Goal: Check status: Check status

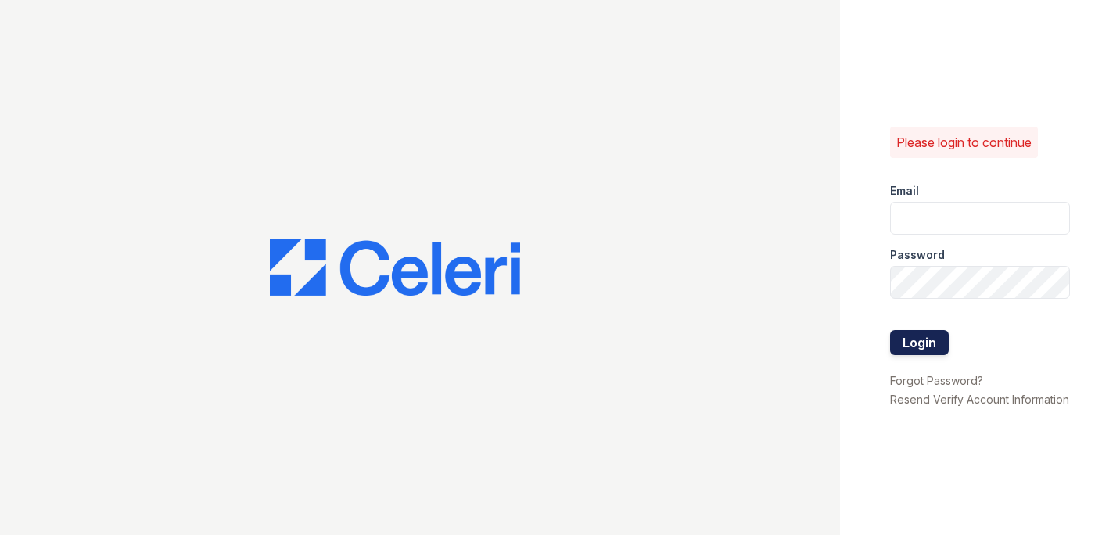
type input "[PERSON_NAME][EMAIL_ADDRESS][PERSON_NAME][PERSON_NAME][DOMAIN_NAME]"
click at [938, 333] on button "Login" at bounding box center [919, 342] width 59 height 25
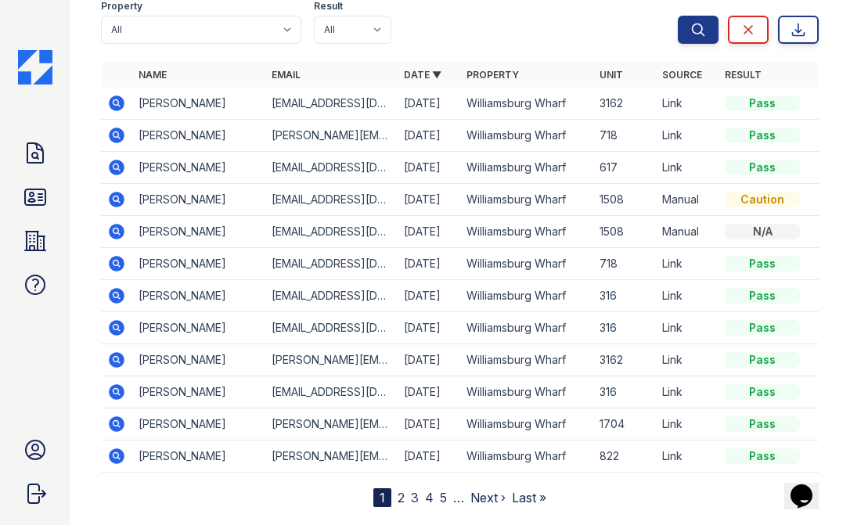
scroll to position [198, 0]
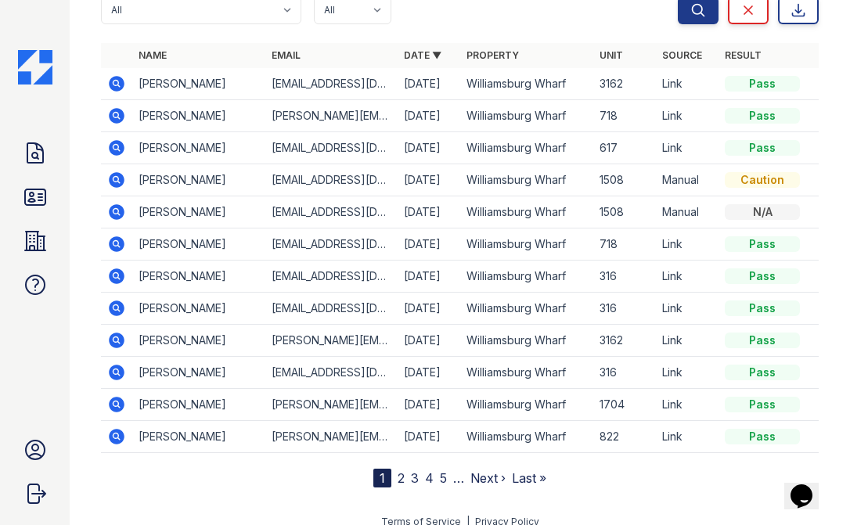
click at [114, 242] on icon at bounding box center [116, 243] width 4 height 4
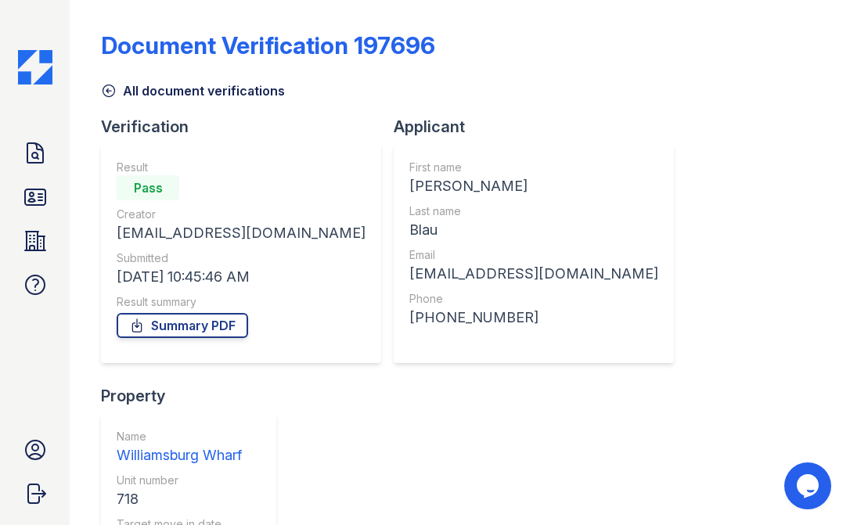
scroll to position [250, 0]
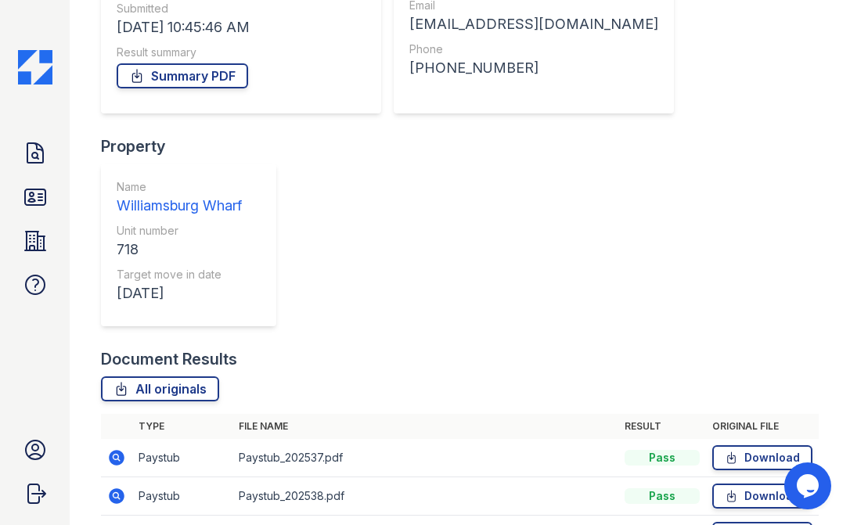
click at [120, 524] on icon at bounding box center [118, 535] width 16 height 16
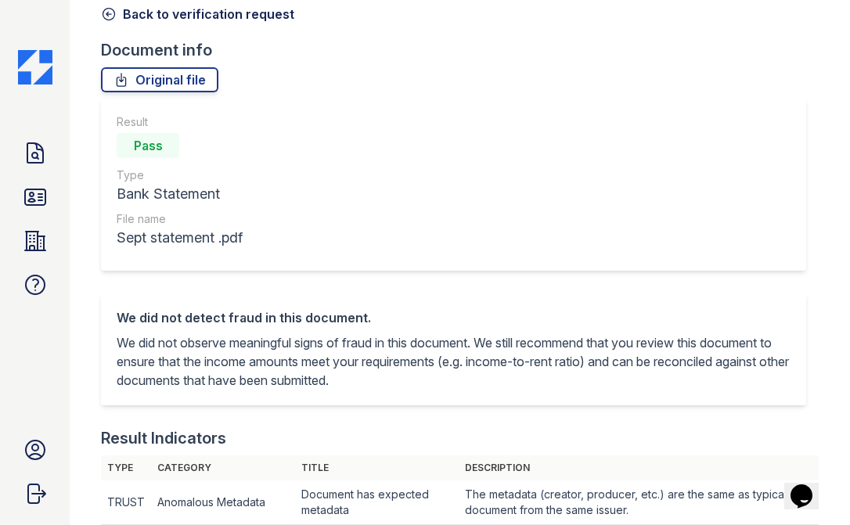
scroll to position [41, 0]
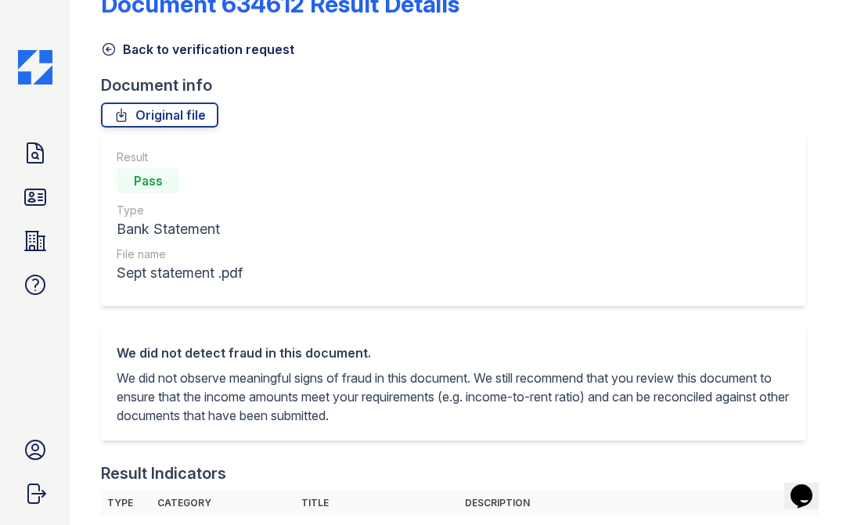
click at [113, 46] on icon at bounding box center [109, 49] width 16 height 16
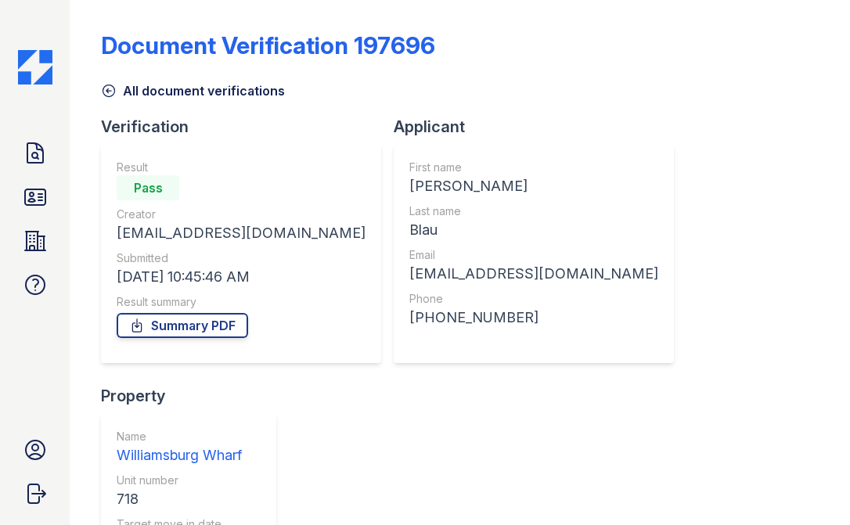
scroll to position [250, 0]
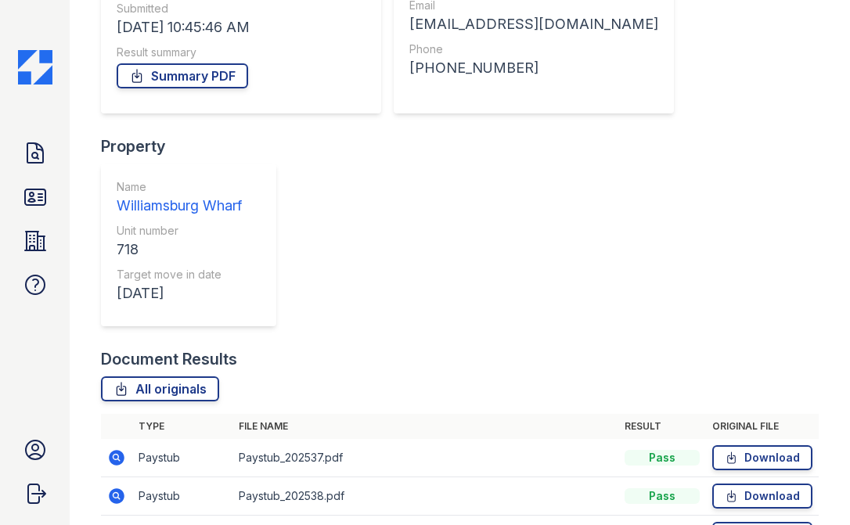
click at [118, 450] on icon at bounding box center [118, 458] width 16 height 16
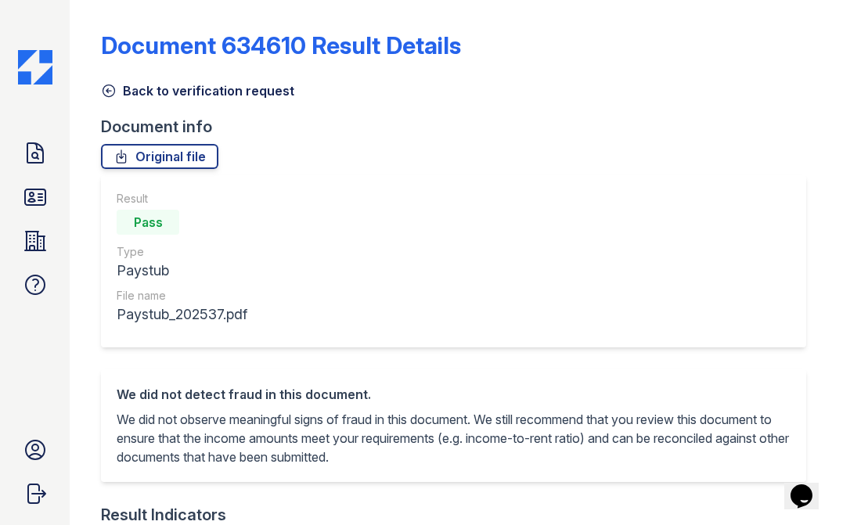
click at [118, 249] on div "Type" at bounding box center [182, 252] width 131 height 16
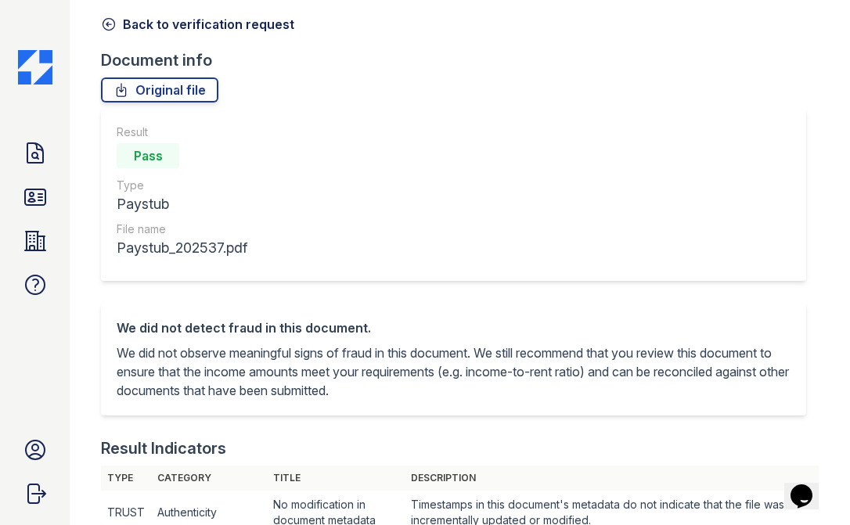
scroll to position [58, 0]
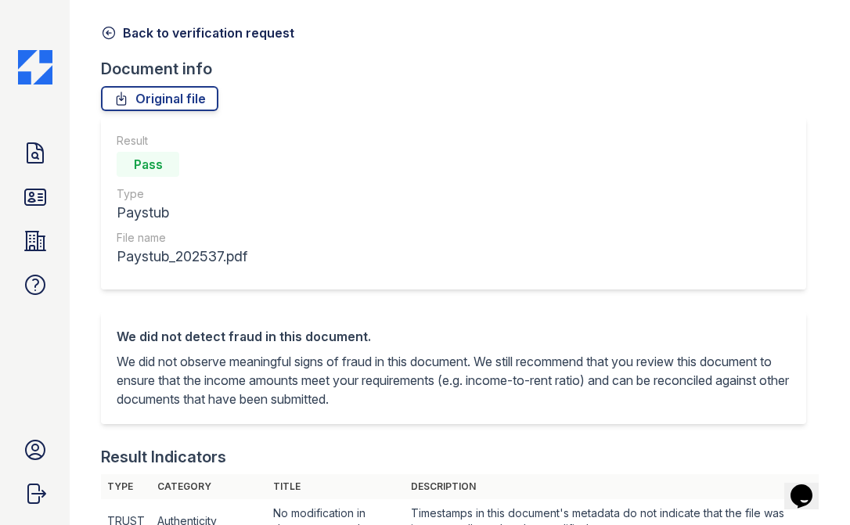
click at [113, 33] on icon at bounding box center [109, 33] width 16 height 16
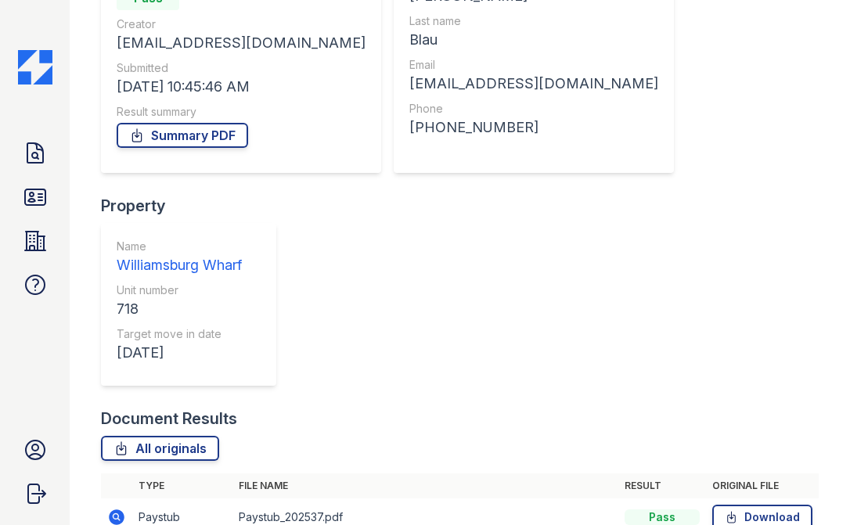
scroll to position [193, 0]
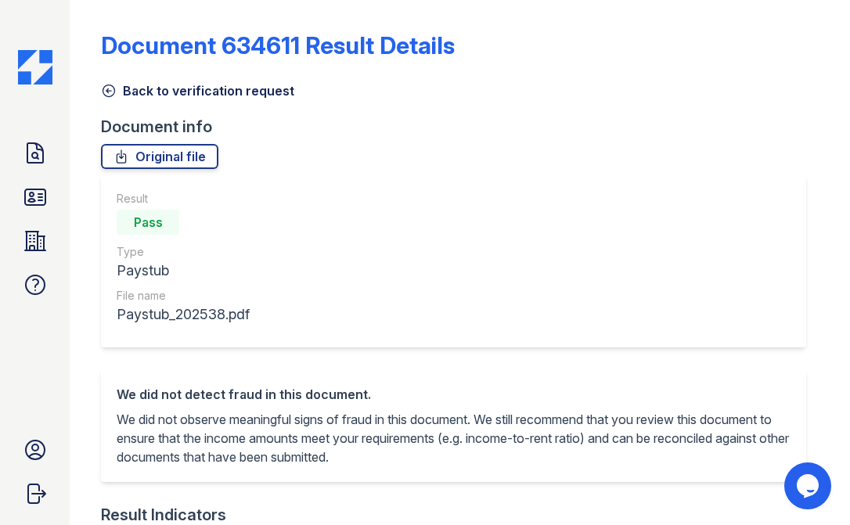
click at [110, 89] on icon at bounding box center [109, 91] width 16 height 16
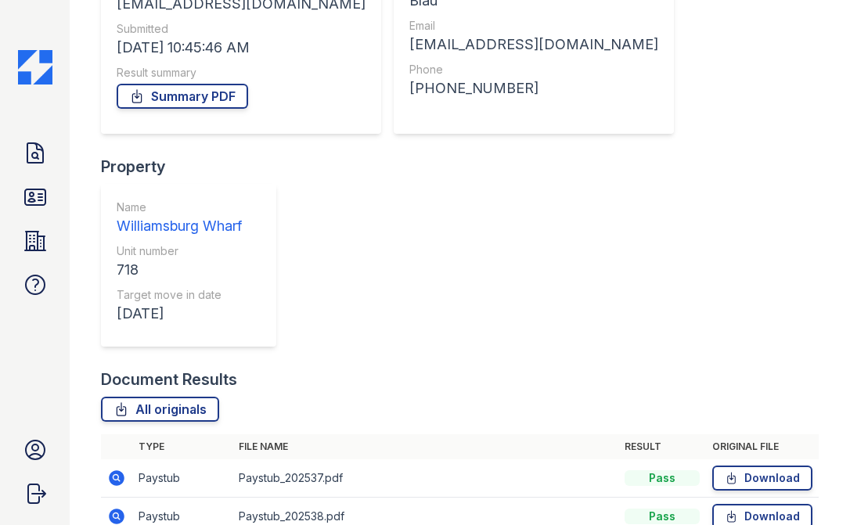
scroll to position [250, 0]
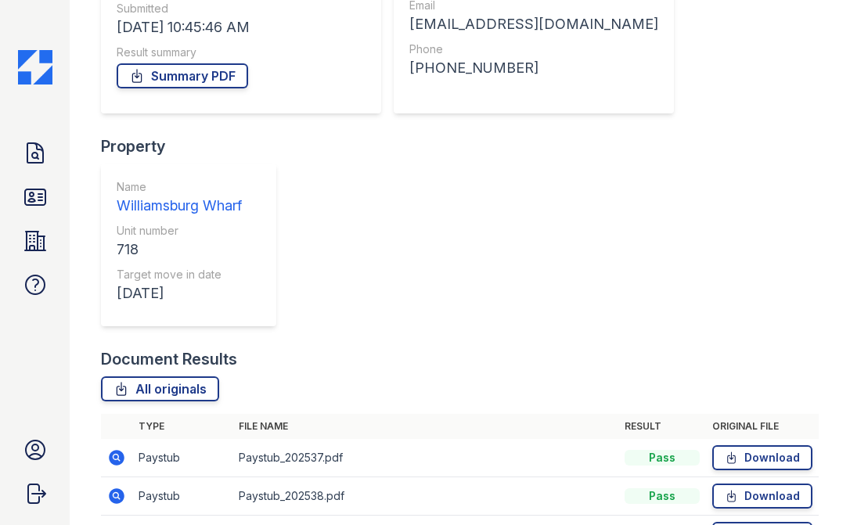
click at [121, 524] on icon at bounding box center [118, 535] width 16 height 16
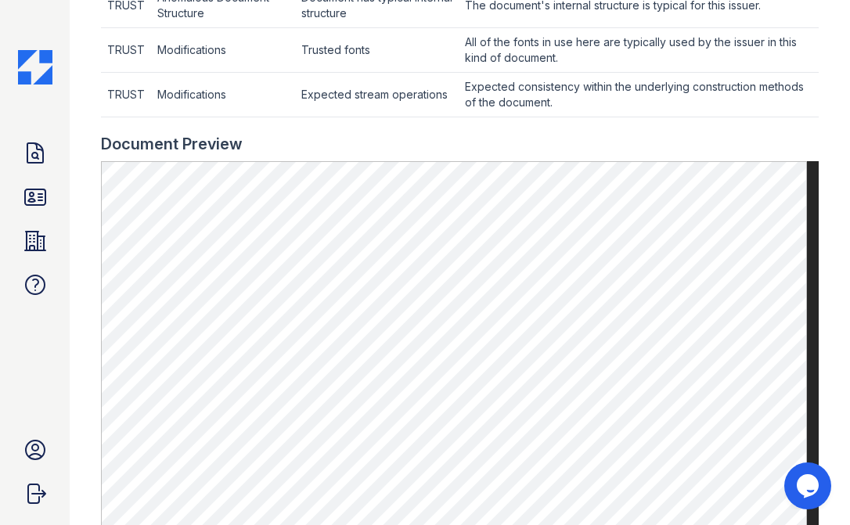
scroll to position [621, 0]
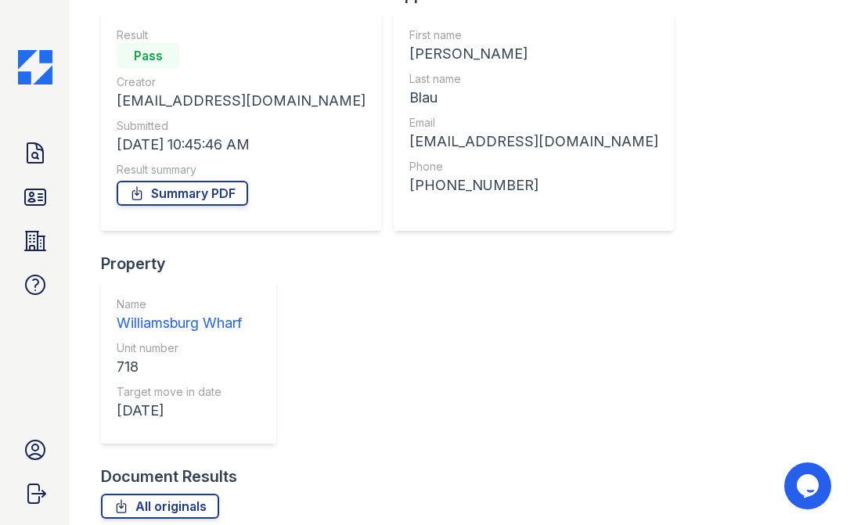
scroll to position [250, 0]
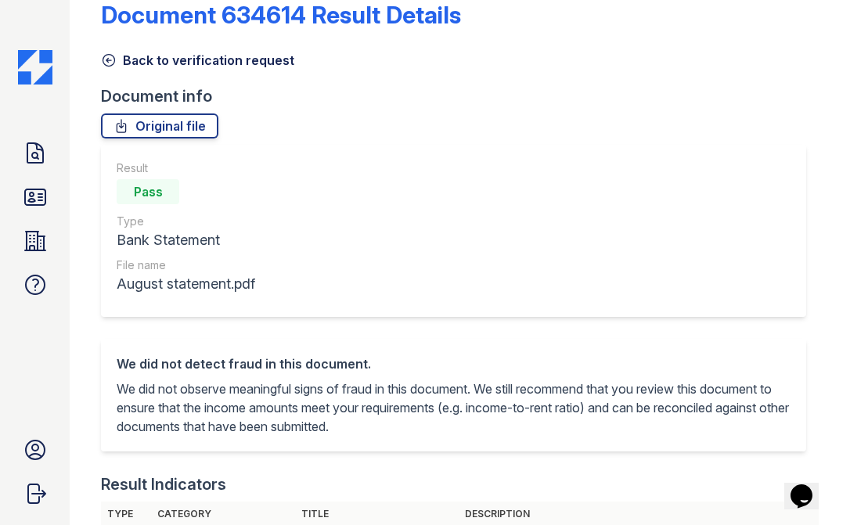
scroll to position [23, 0]
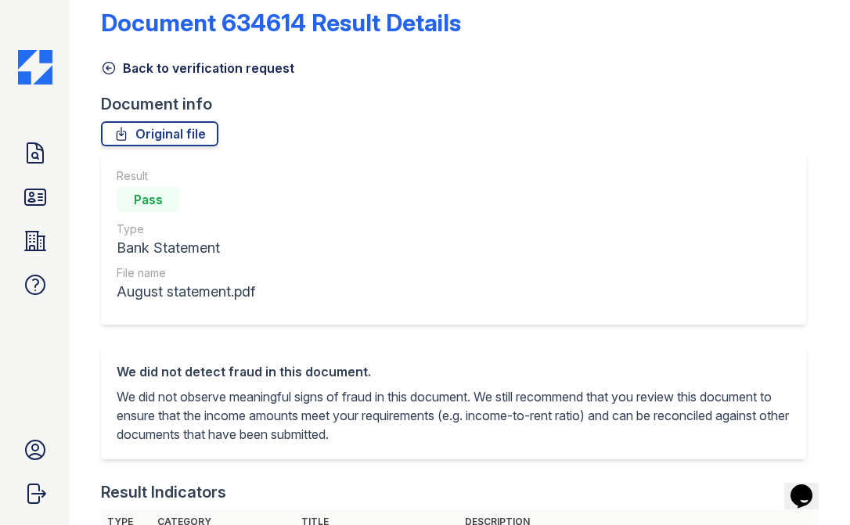
click at [110, 67] on icon at bounding box center [109, 68] width 16 height 16
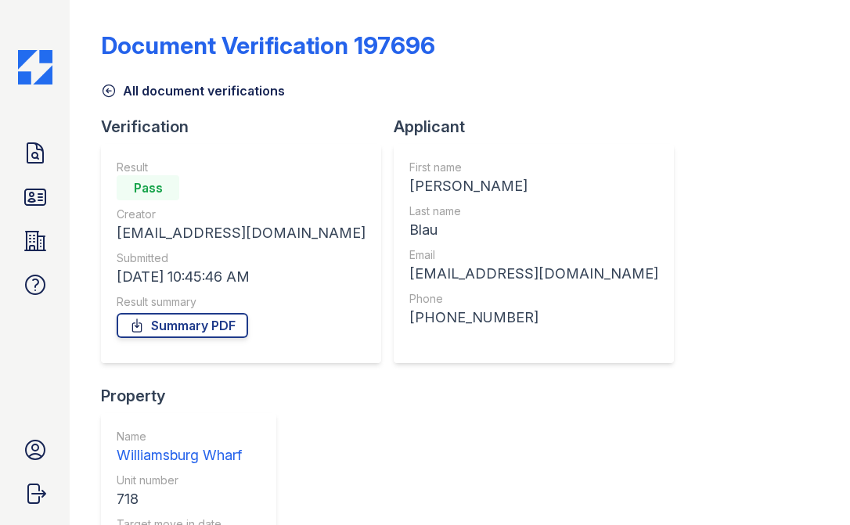
click at [112, 92] on icon at bounding box center [109, 91] width 16 height 16
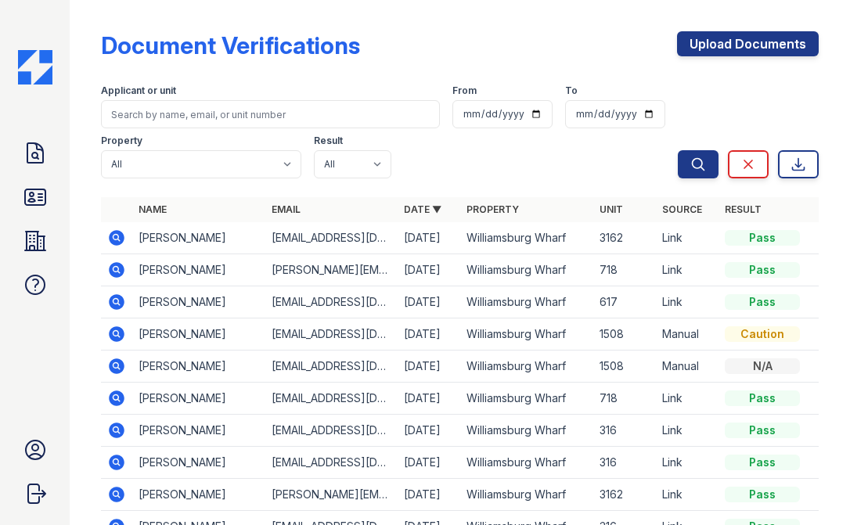
click at [120, 267] on icon at bounding box center [118, 270] width 16 height 16
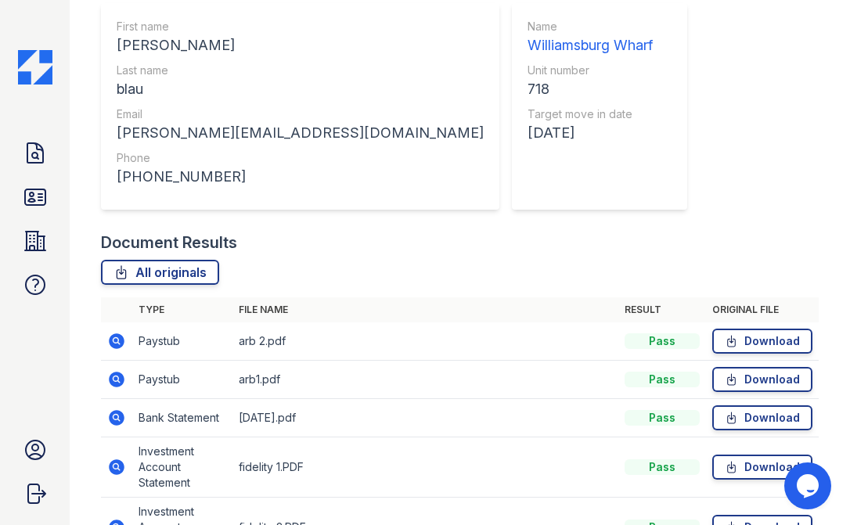
scroll to position [411, 0]
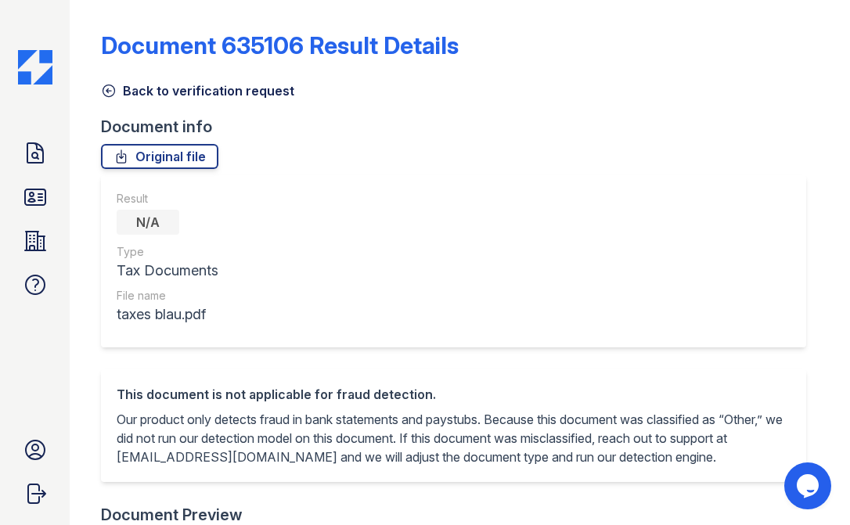
click at [110, 88] on icon at bounding box center [109, 91] width 16 height 16
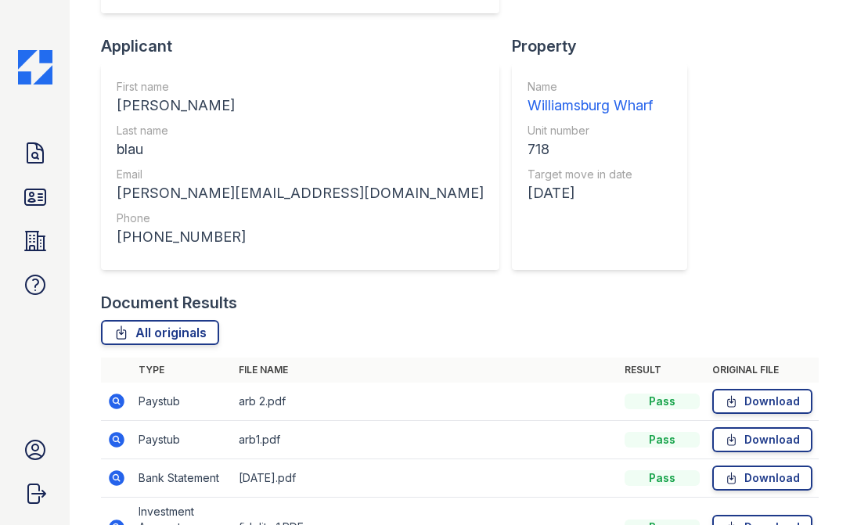
scroll to position [351, 0]
click at [121, 469] on icon at bounding box center [118, 477] width 16 height 16
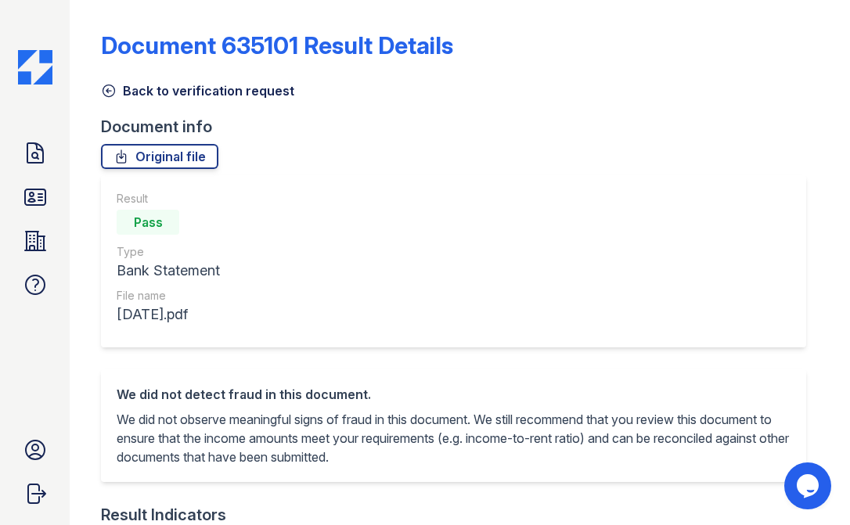
click at [110, 89] on icon at bounding box center [109, 91] width 16 height 16
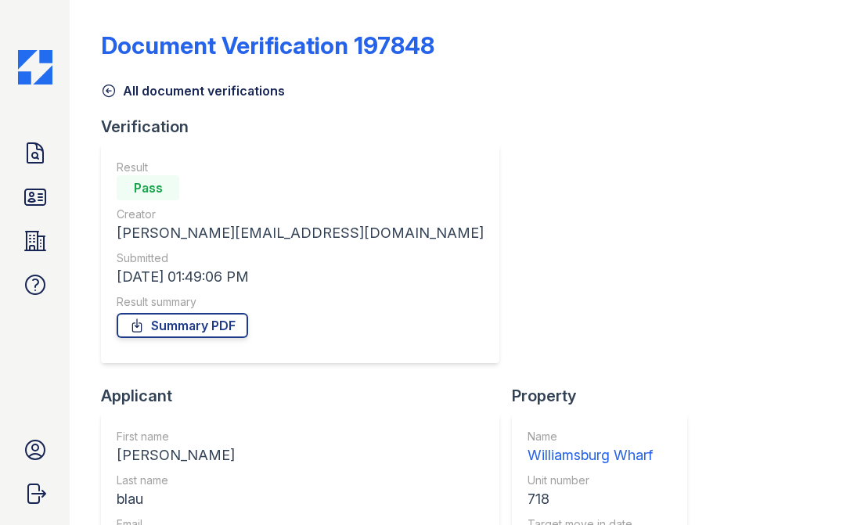
click at [113, 91] on icon at bounding box center [109, 91] width 16 height 16
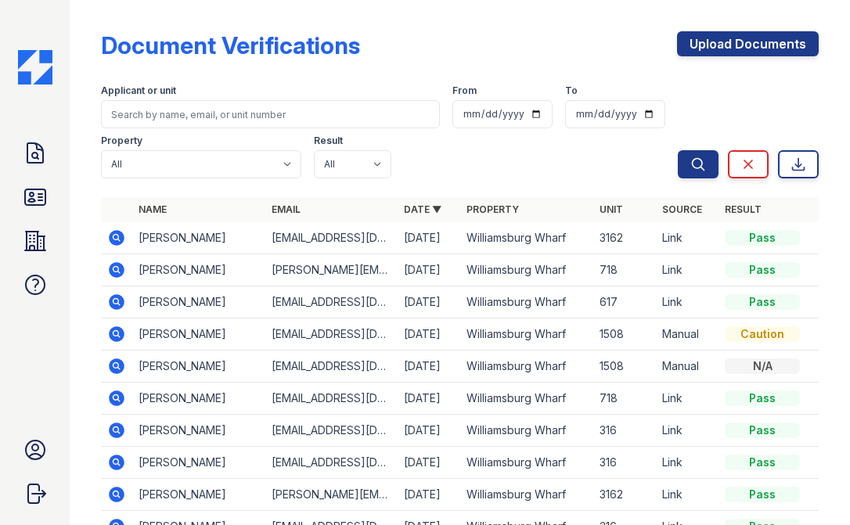
click at [119, 265] on icon at bounding box center [118, 270] width 16 height 16
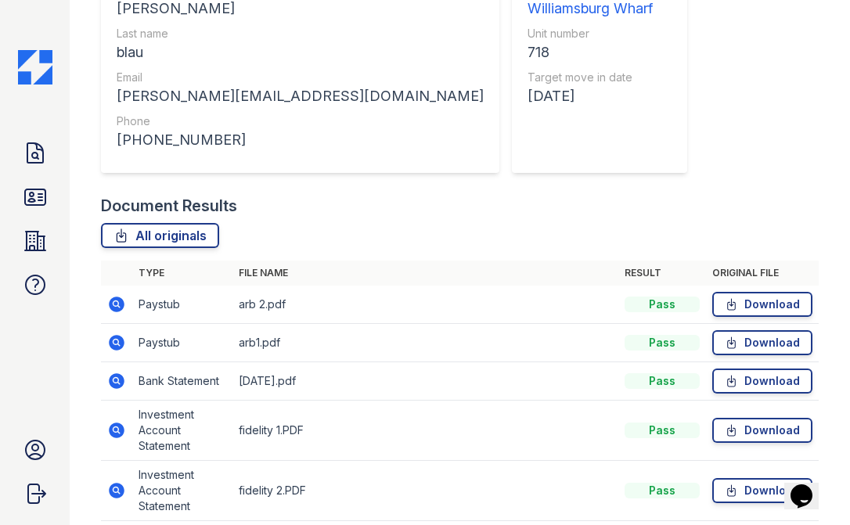
click at [117, 427] on icon at bounding box center [116, 429] width 4 height 4
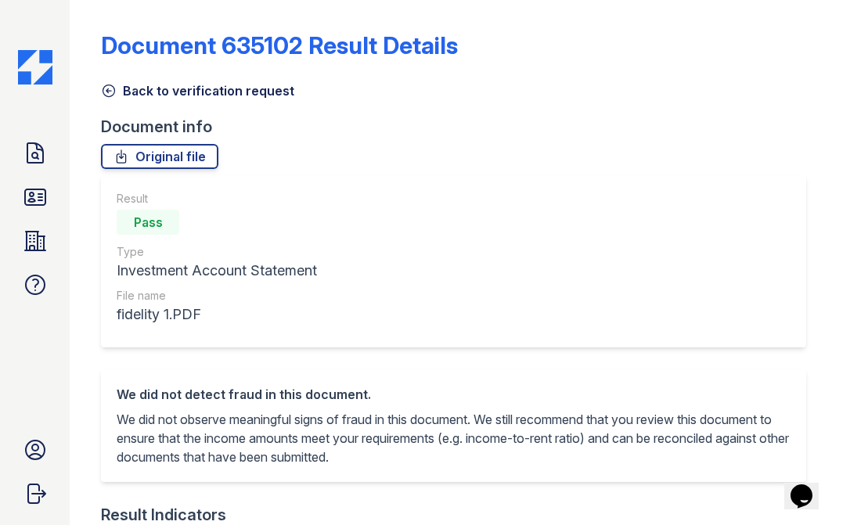
click at [112, 89] on icon at bounding box center [109, 91] width 16 height 16
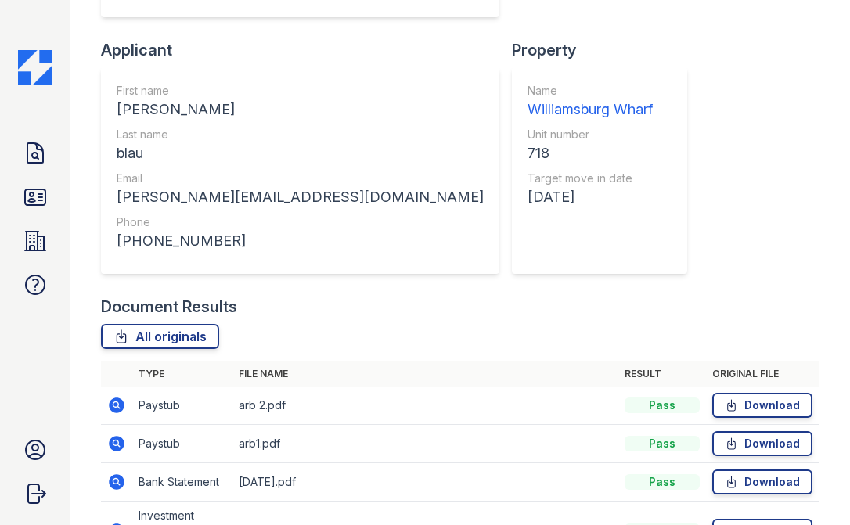
scroll to position [447, 0]
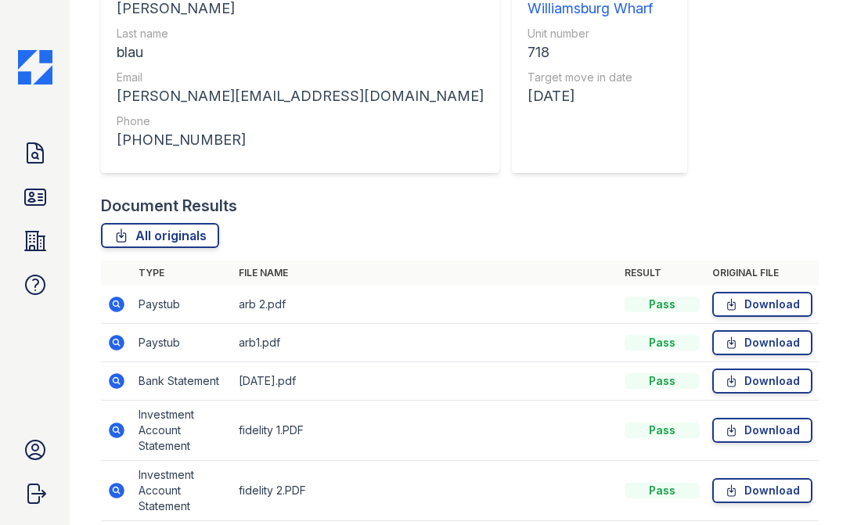
click at [123, 483] on icon at bounding box center [118, 491] width 16 height 16
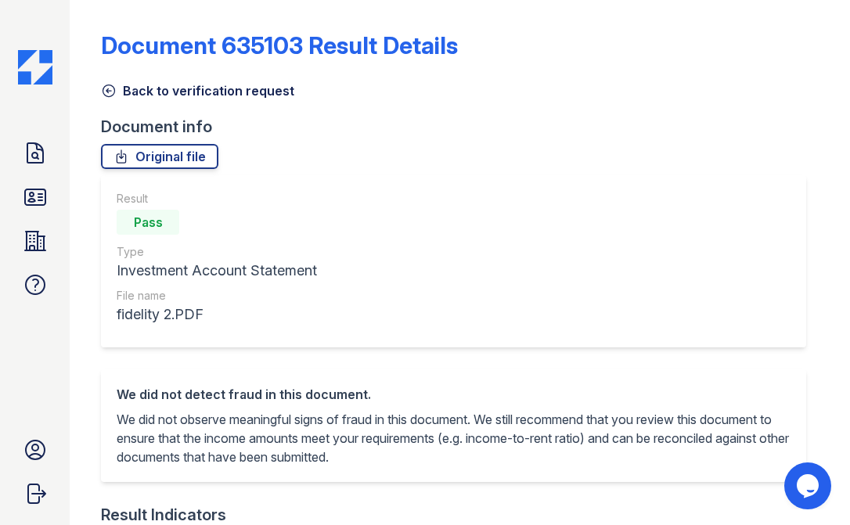
click at [114, 95] on icon at bounding box center [109, 91] width 16 height 16
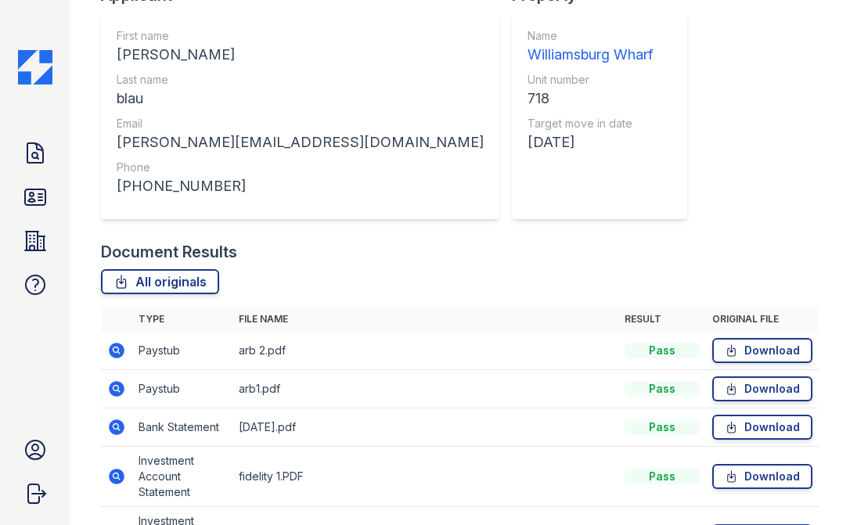
scroll to position [447, 0]
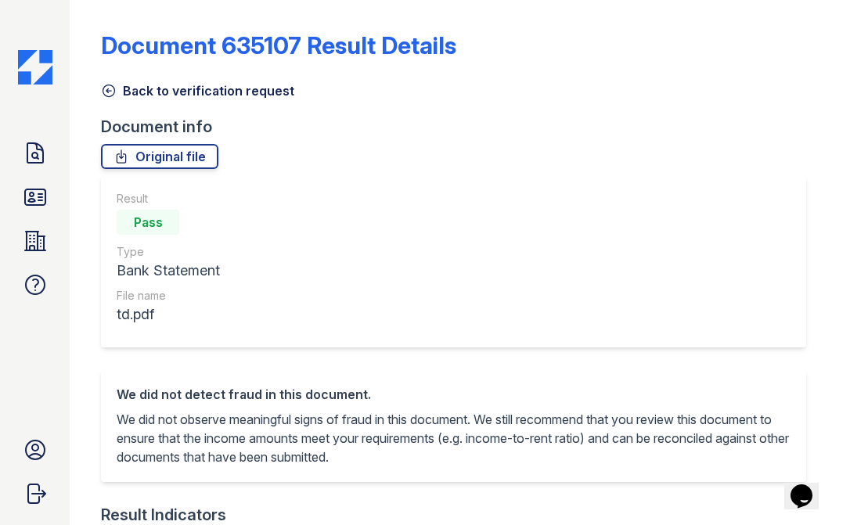
click at [110, 90] on icon at bounding box center [109, 91] width 16 height 16
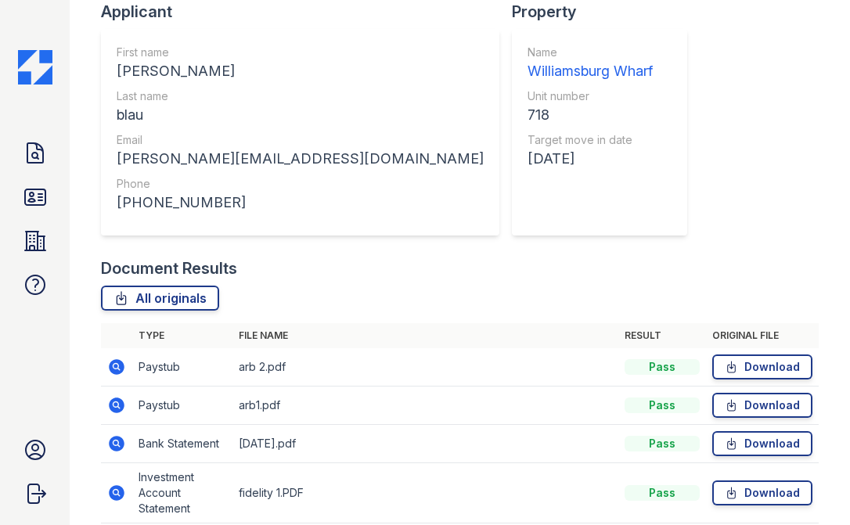
scroll to position [447, 0]
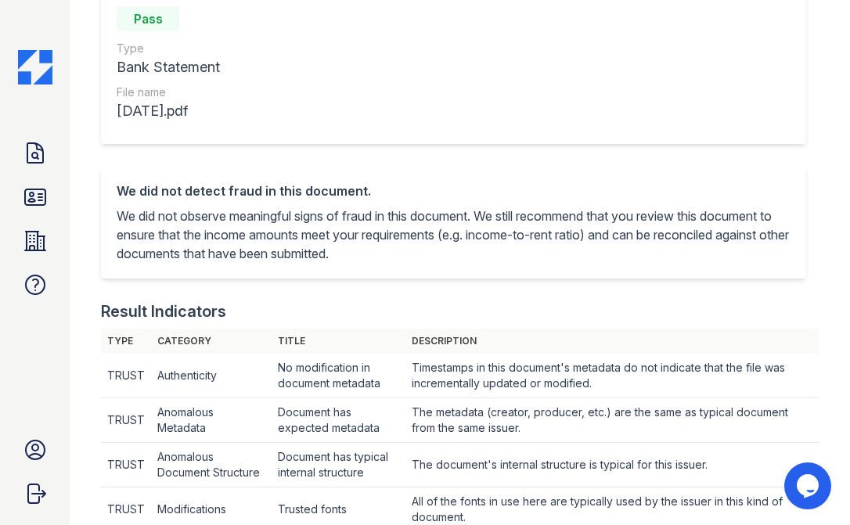
scroll to position [66, 0]
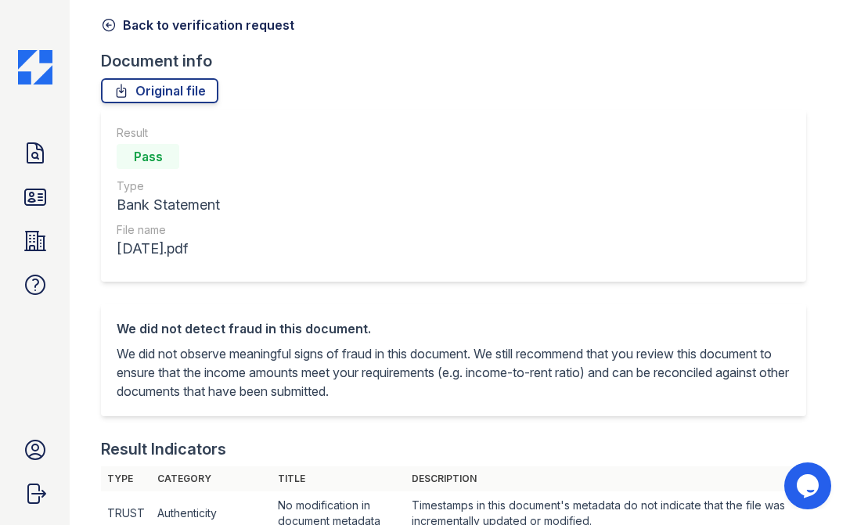
click at [108, 27] on icon at bounding box center [109, 26] width 12 height 12
